Goal: Task Accomplishment & Management: Use online tool/utility

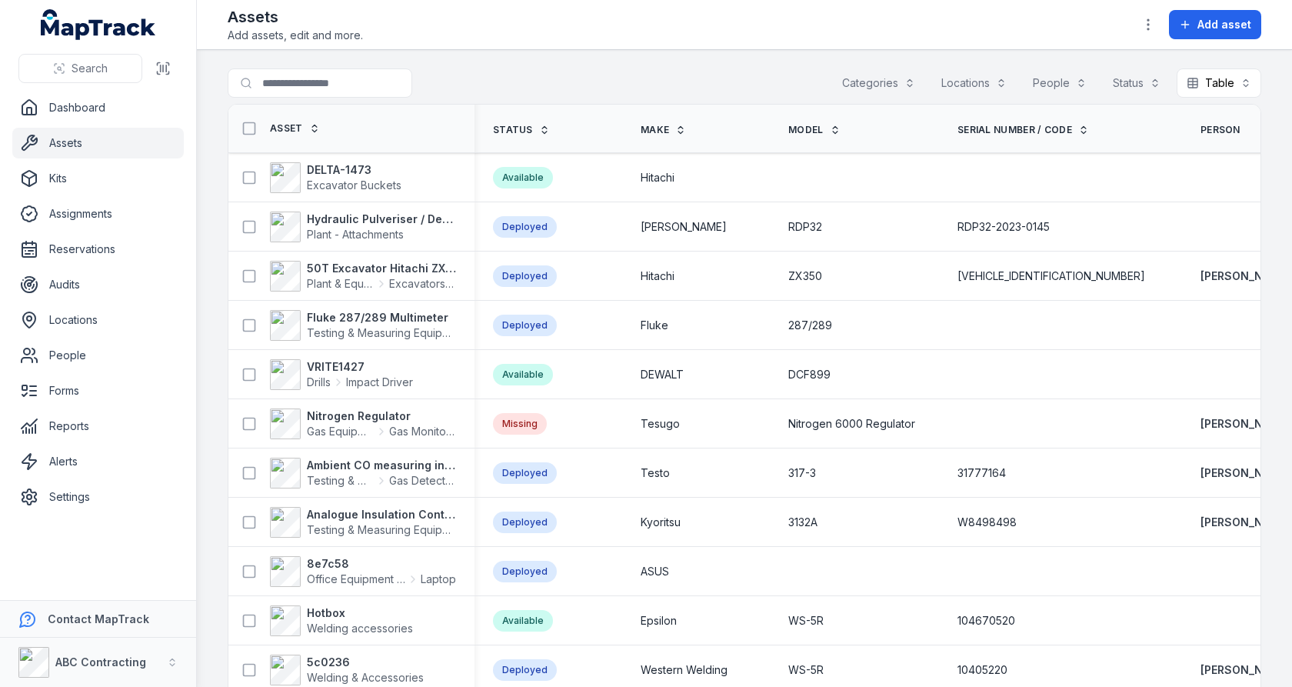
click at [752, 114] on th "Make" at bounding box center [696, 129] width 148 height 48
click at [764, 65] on main "Search for assets Categories Locations People Status Table ***** Asset Status M…" at bounding box center [744, 368] width 1095 height 637
click at [104, 278] on link "Audits" at bounding box center [97, 284] width 171 height 31
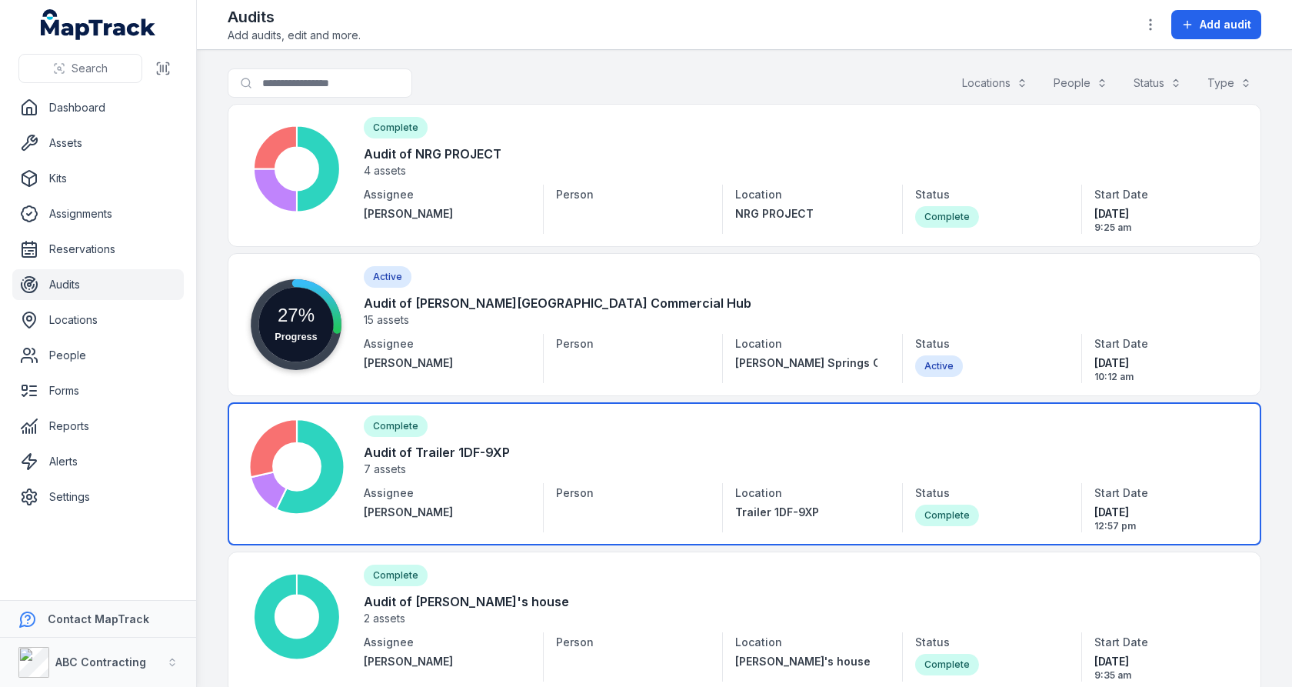
click at [647, 432] on link at bounding box center [745, 473] width 1034 height 143
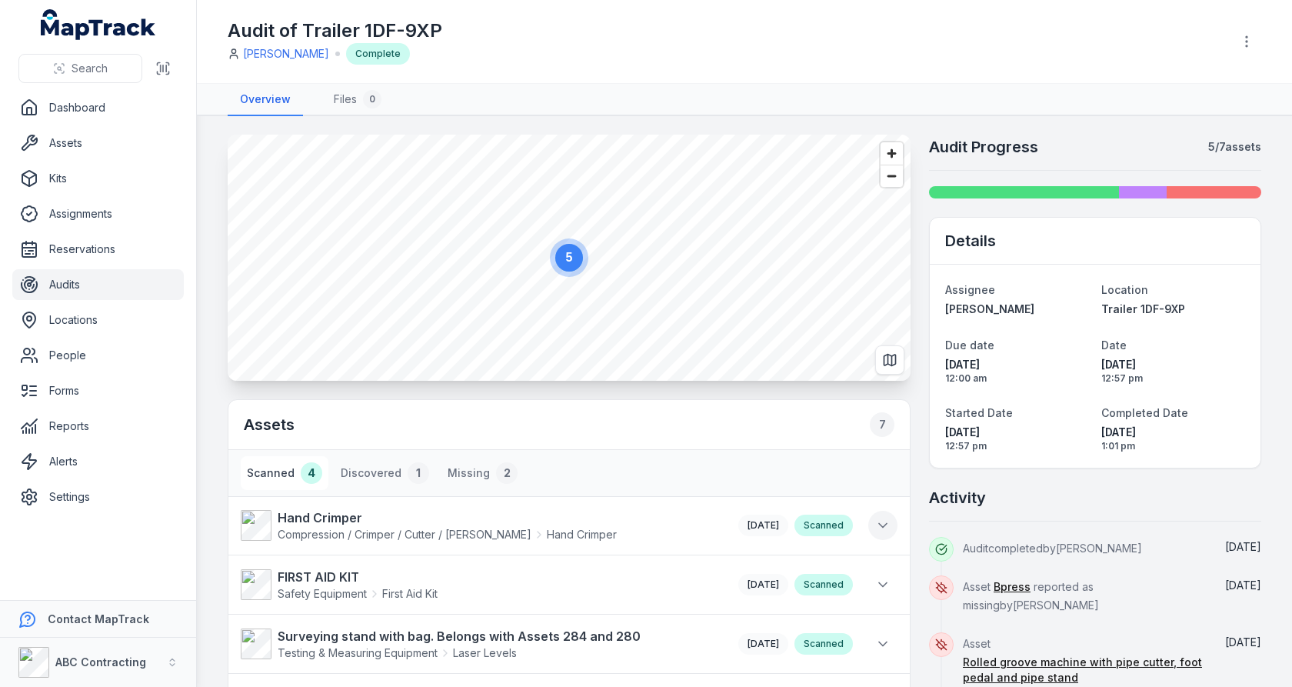
click at [885, 511] on button at bounding box center [882, 525] width 29 height 29
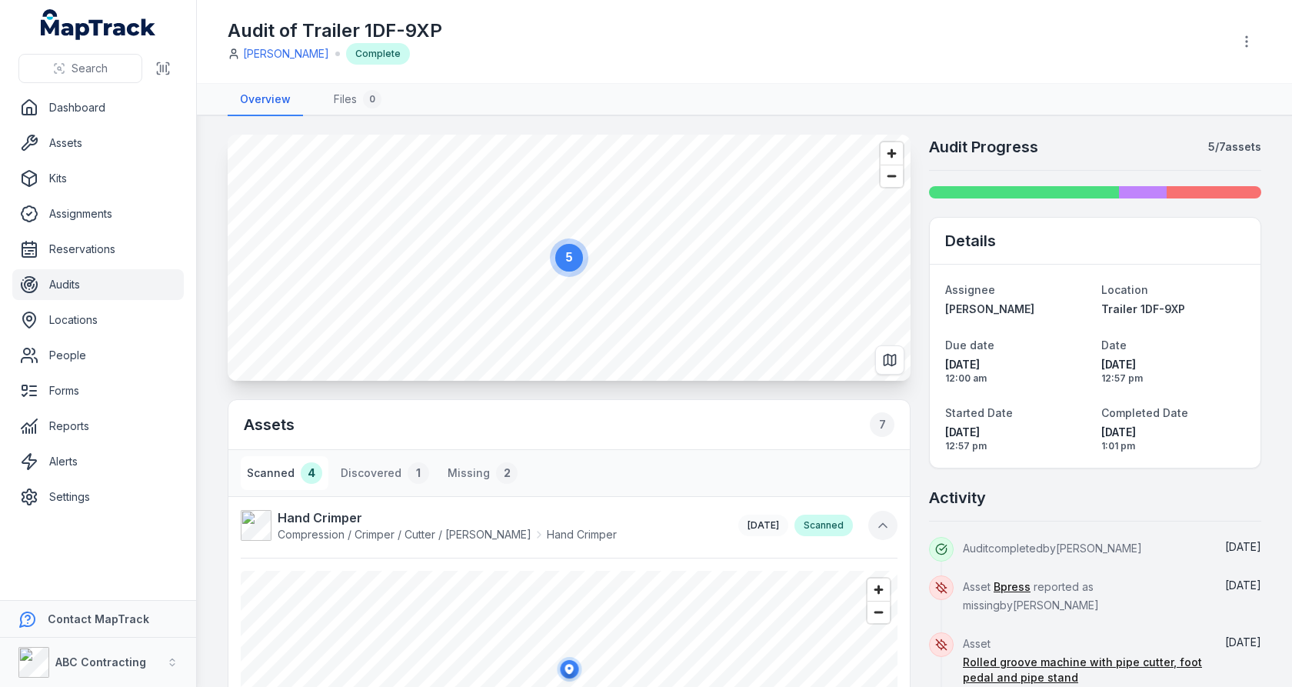
click at [891, 517] on button at bounding box center [882, 525] width 29 height 29
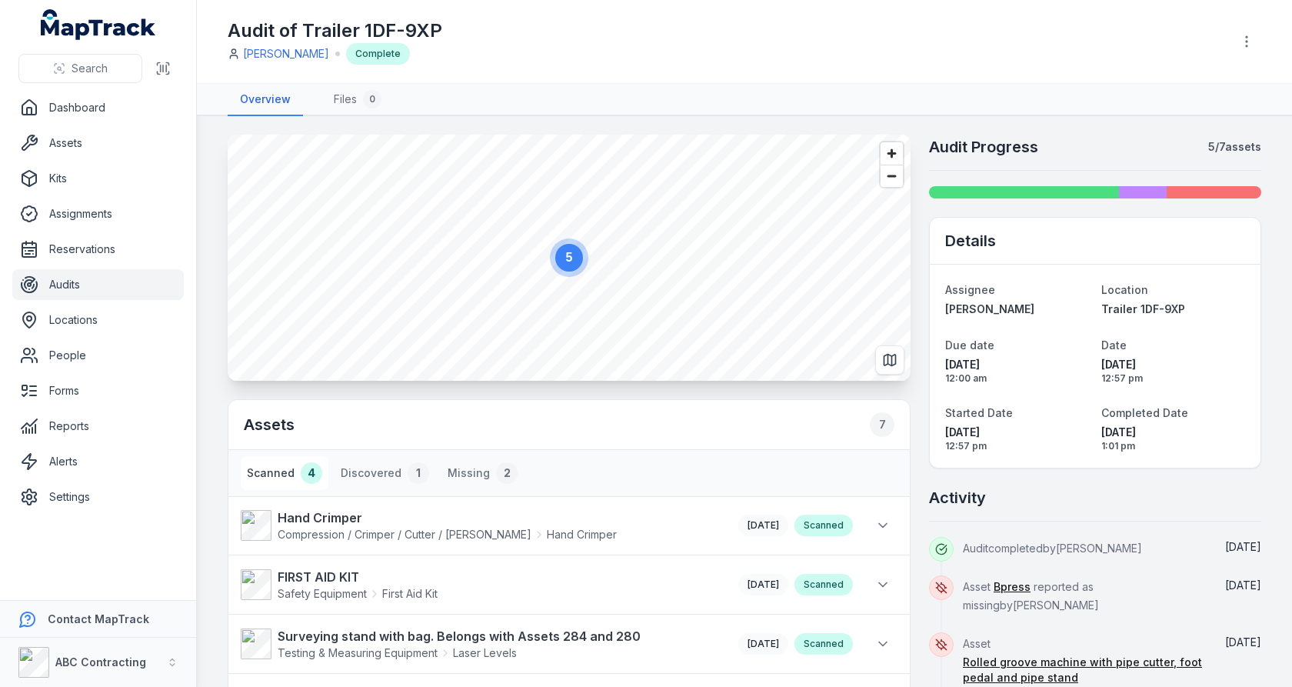
click at [919, 469] on div "5 Assets 7 Scanned 4 Discovered 1 Missing 2 Hand Crimper Compression / Crimper …" at bounding box center [745, 556] width 1034 height 843
click at [917, 287] on div "5 Assets 7 Scanned 4 Discovered 1 Missing 2 Hand Crimper Compression / Crimper …" at bounding box center [745, 556] width 1034 height 843
click at [113, 145] on link "Assets" at bounding box center [97, 143] width 171 height 31
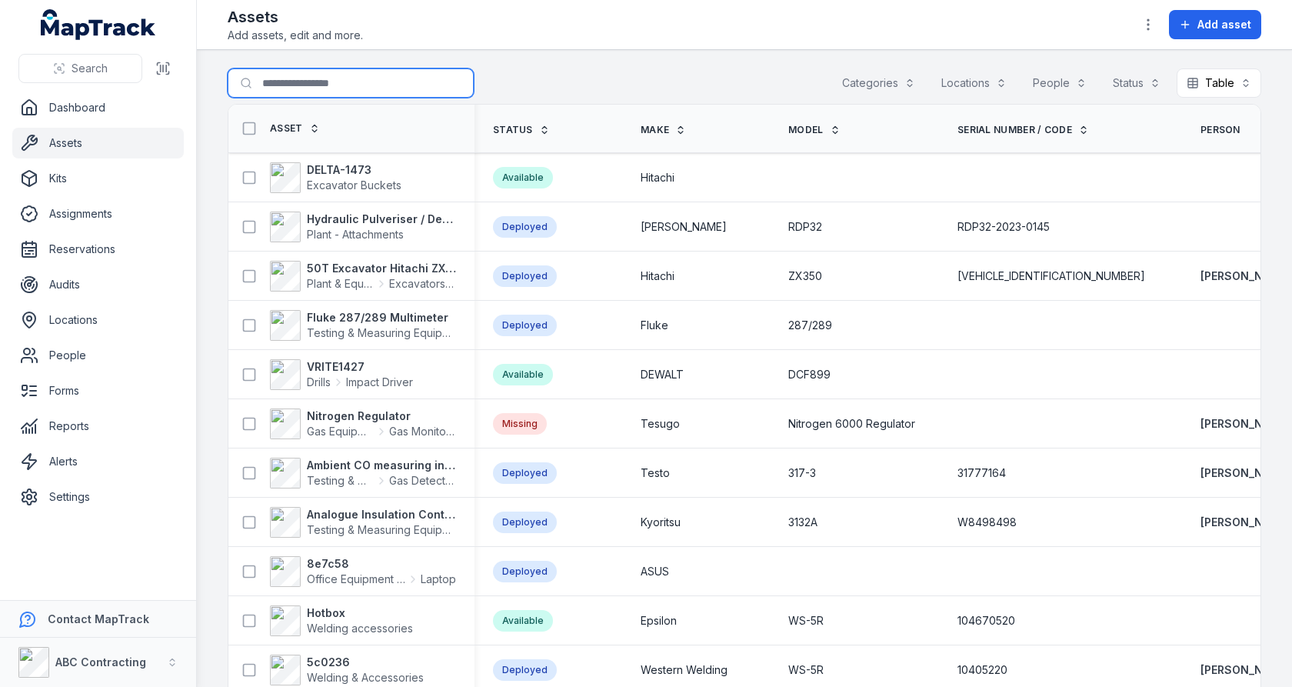
click at [369, 84] on input "Search for assets" at bounding box center [351, 82] width 246 height 29
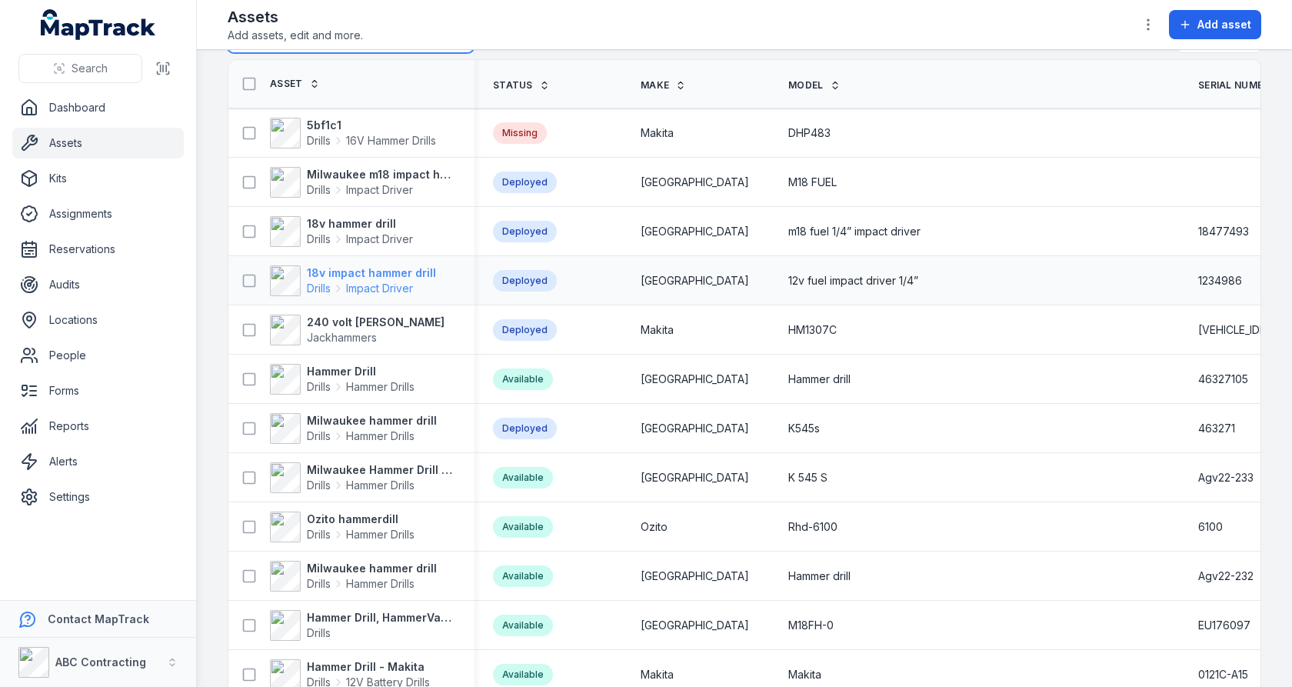
scroll to position [147, 0]
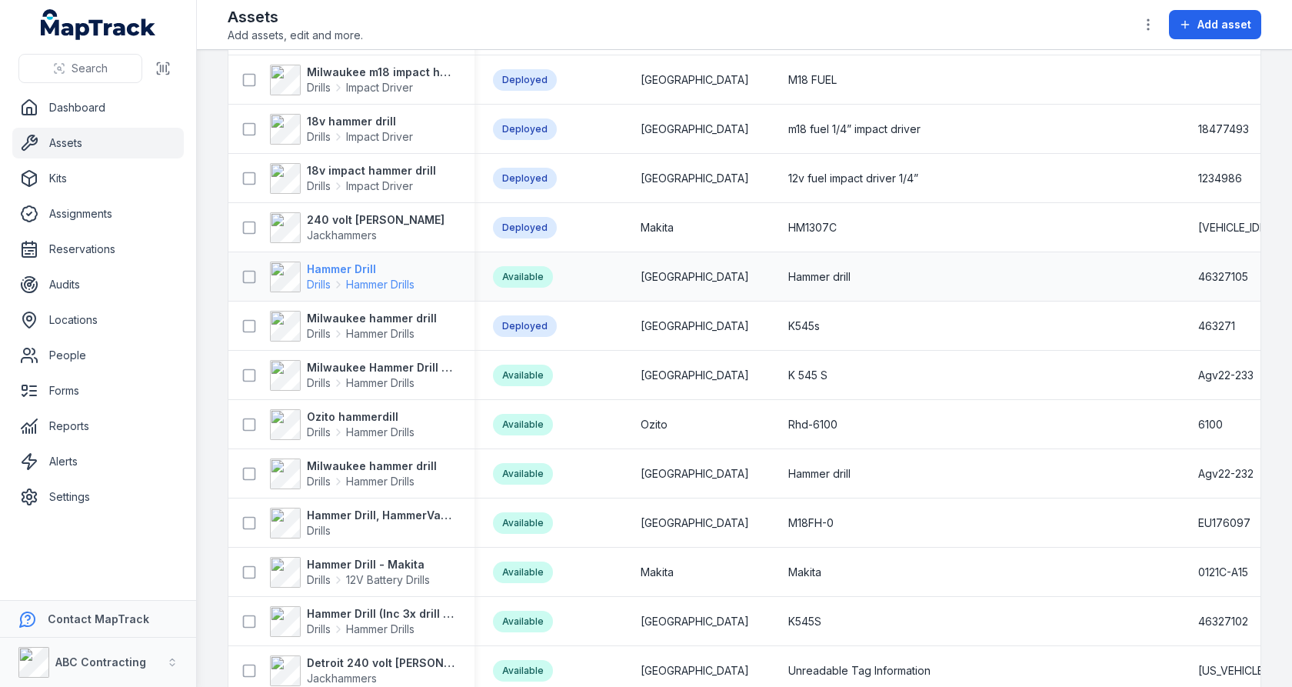
type input "******"
click at [379, 285] on span "Hammer Drills" at bounding box center [380, 284] width 68 height 15
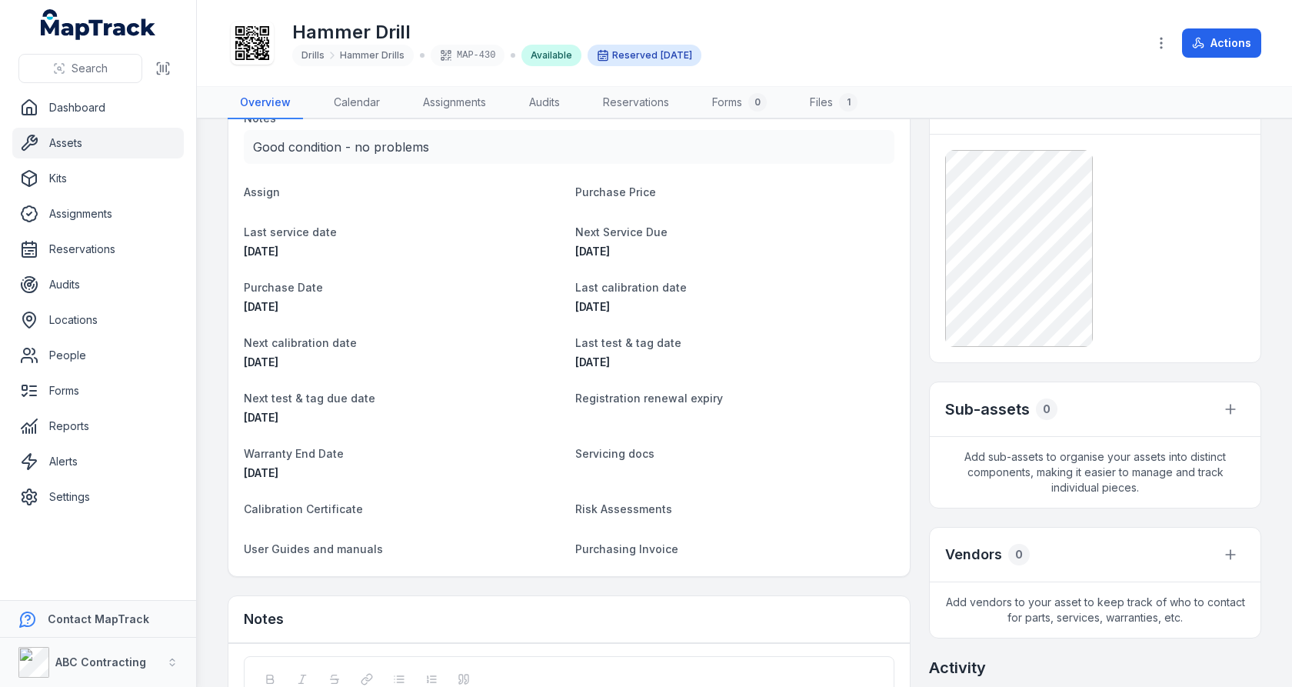
scroll to position [359, 0]
click at [1212, 402] on div "Sub-assets 0" at bounding box center [1095, 412] width 331 height 55
click at [1228, 404] on icon "button" at bounding box center [1230, 411] width 15 height 15
click at [1126, 471] on div "Link existing asset" at bounding box center [1153, 475] width 172 height 28
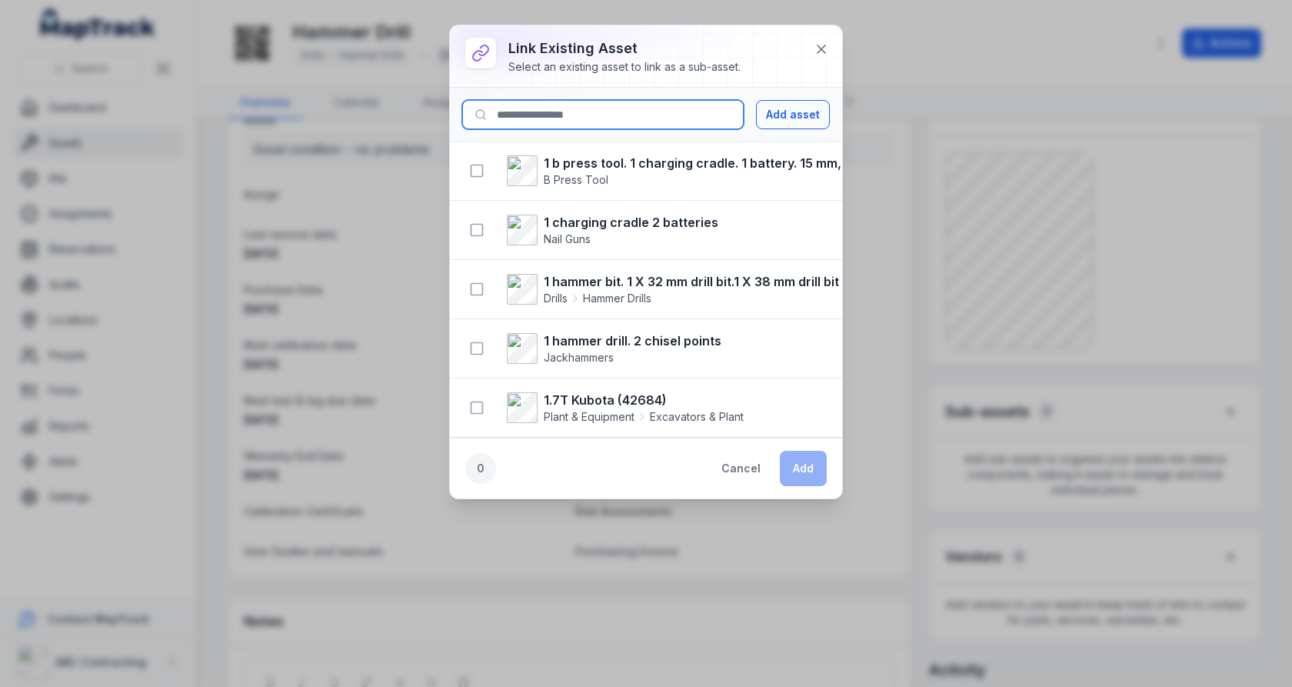
click at [658, 119] on input at bounding box center [602, 114] width 281 height 29
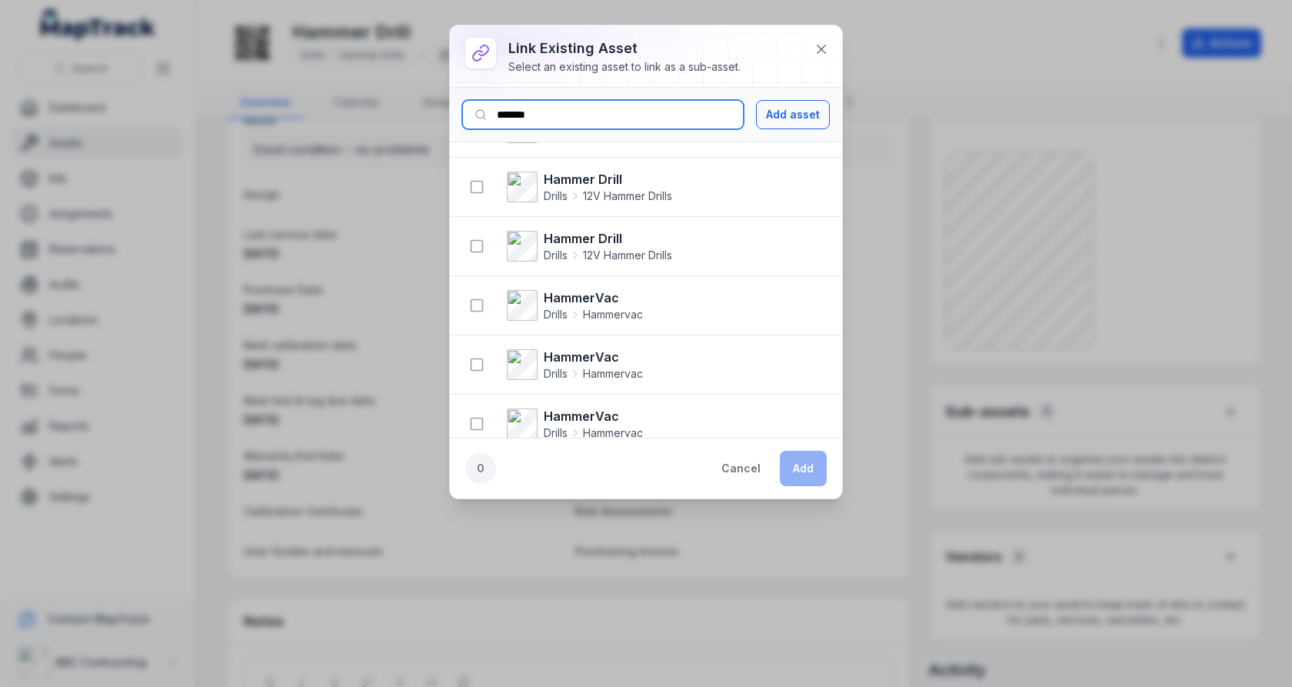
scroll to position [0, 0]
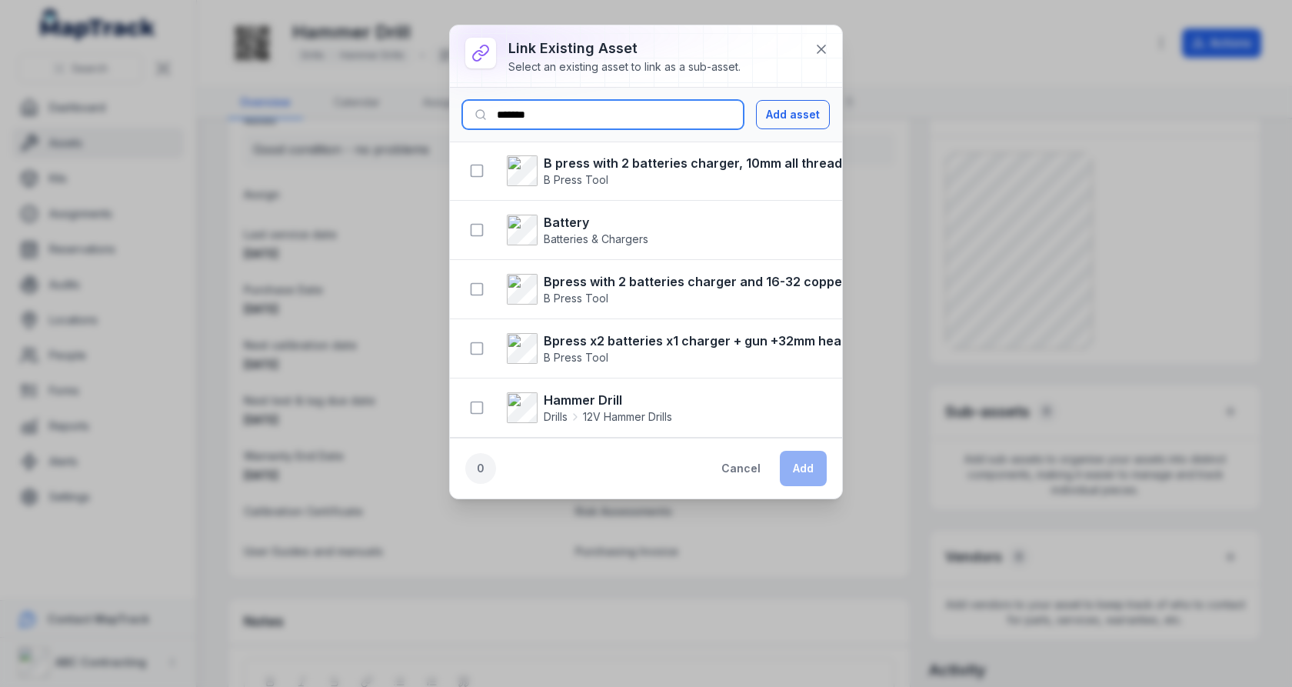
type input "*******"
click at [574, 217] on strong "Battery" at bounding box center [596, 222] width 105 height 18
click at [476, 228] on icon "button" at bounding box center [476, 229] width 15 height 15
click at [809, 465] on button "Add" at bounding box center [803, 468] width 47 height 35
